Goal: Task Accomplishment & Management: Manage account settings

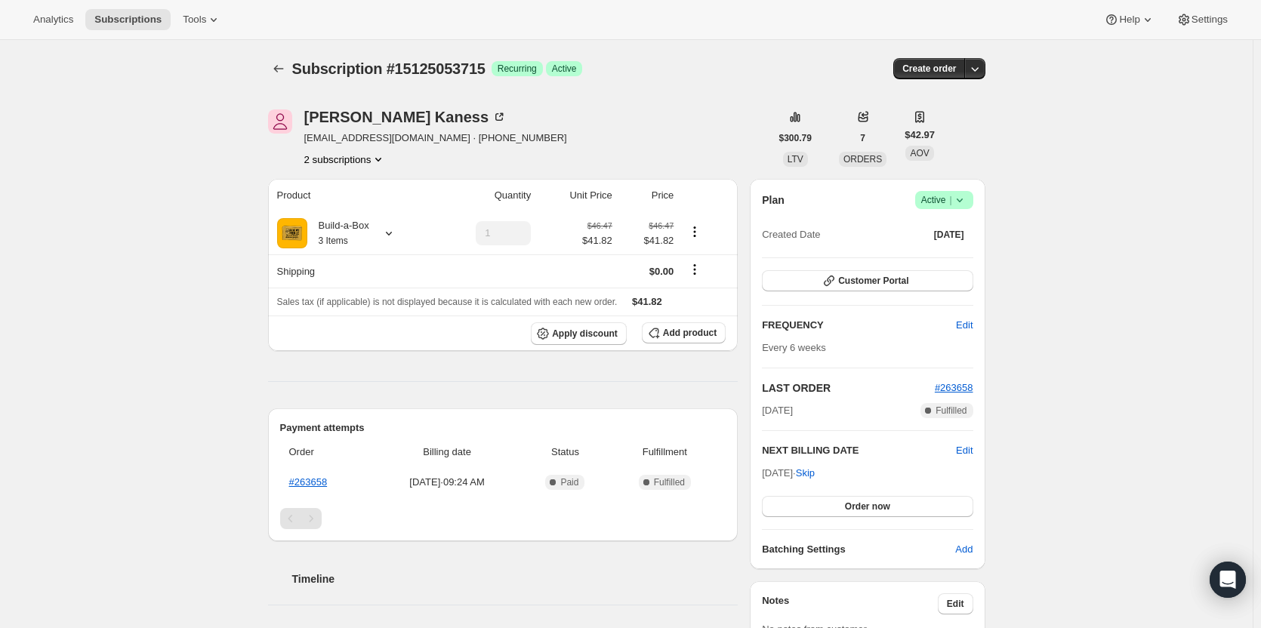
click at [380, 159] on icon "Product actions" at bounding box center [378, 160] width 6 height 4
click at [372, 183] on span "13480460563" at bounding box center [349, 187] width 105 height 15
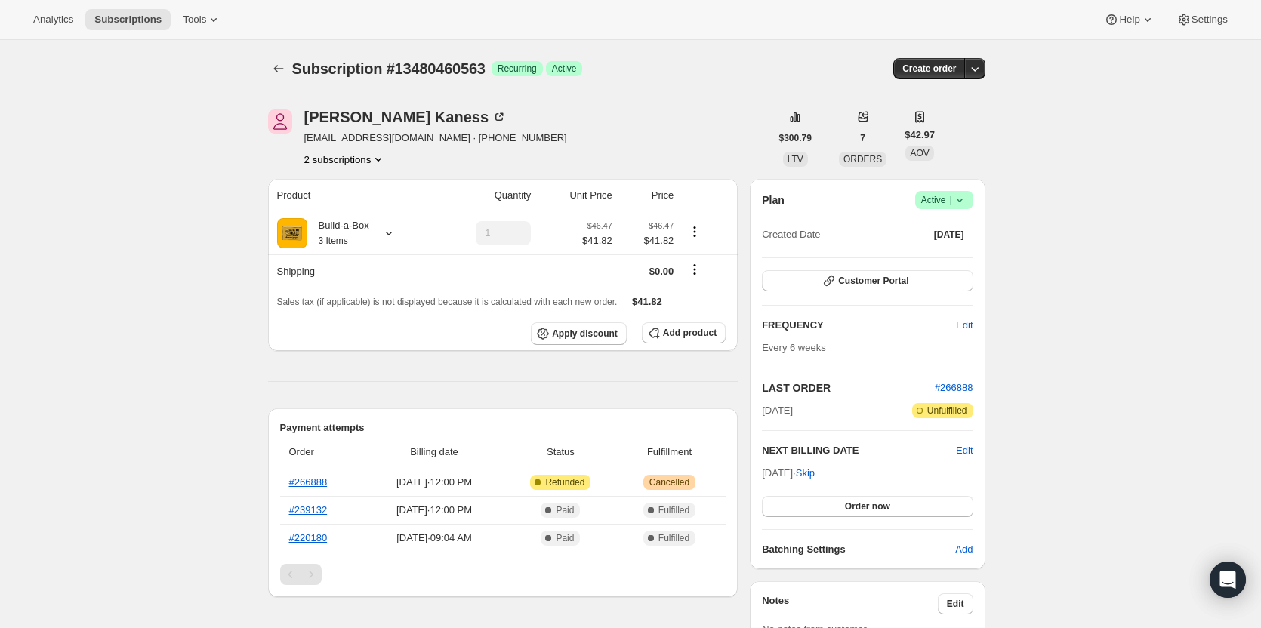
click at [967, 204] on icon at bounding box center [959, 200] width 15 height 15
click at [953, 250] on span "Cancel subscription" at bounding box center [948, 255] width 85 height 11
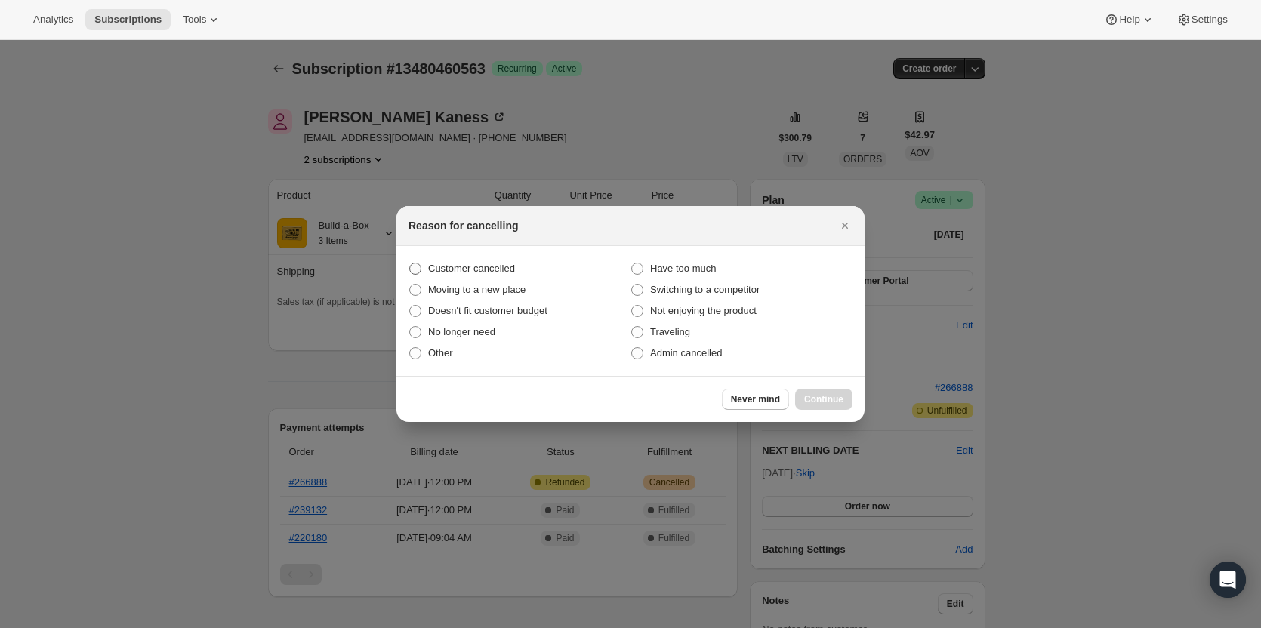
click at [485, 269] on span "Customer cancelled" at bounding box center [471, 268] width 87 height 11
click at [410, 263] on input "Customer cancelled" at bounding box center [409, 263] width 1 height 1
radio input "true"
click at [831, 398] on span "Continue" at bounding box center [823, 399] width 39 height 12
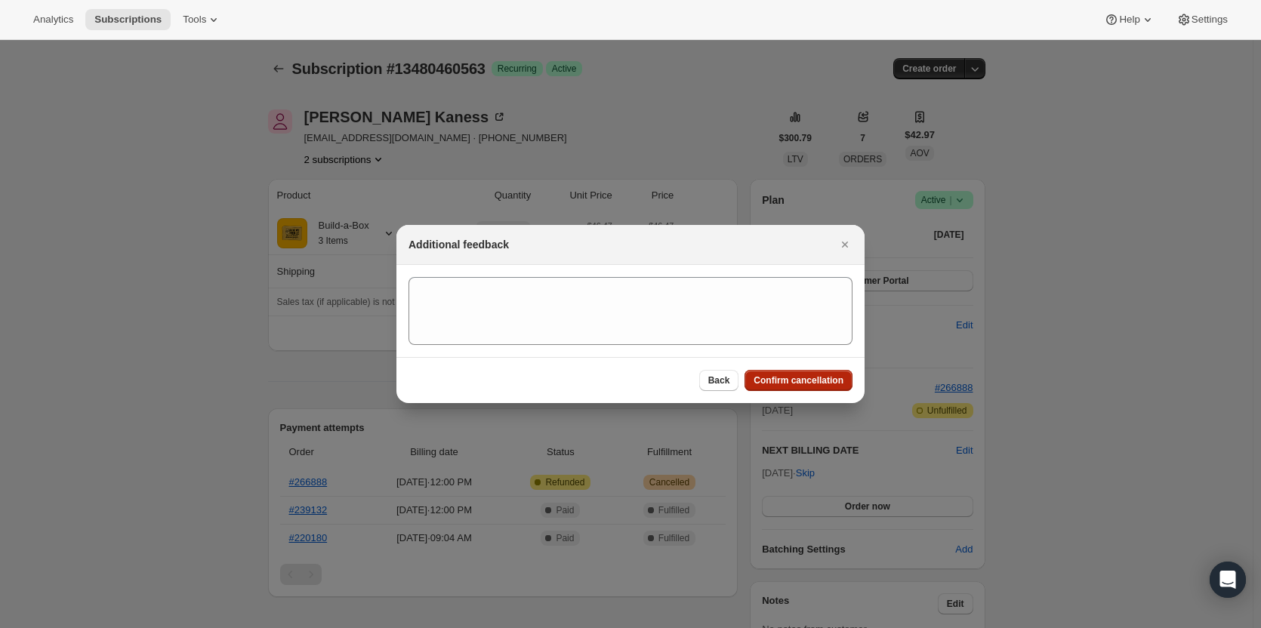
click at [822, 382] on span "Confirm cancellation" at bounding box center [798, 380] width 90 height 12
